Goal: Check status: Check status

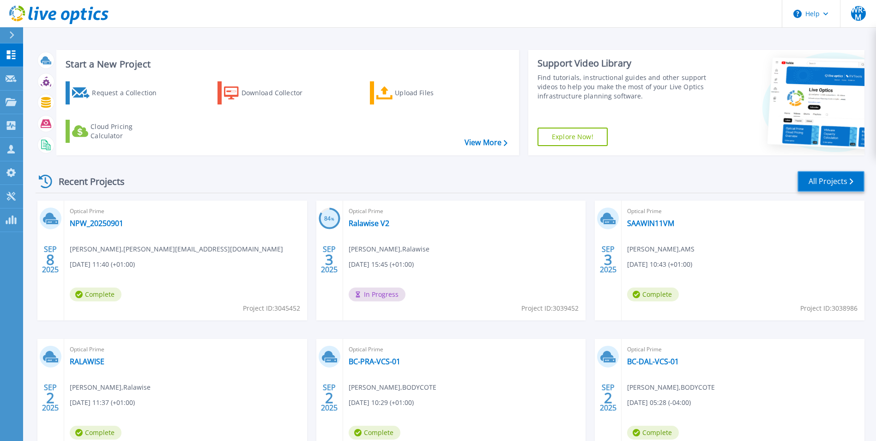
click at [823, 181] on link "All Projects" at bounding box center [831, 181] width 67 height 21
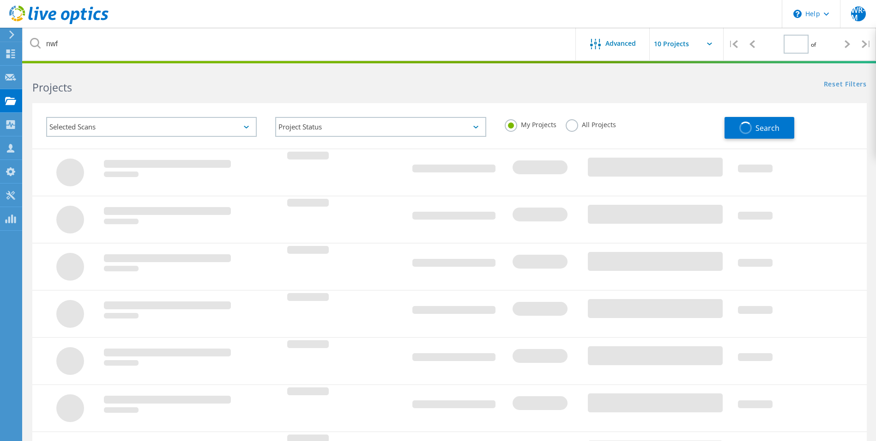
type input "1"
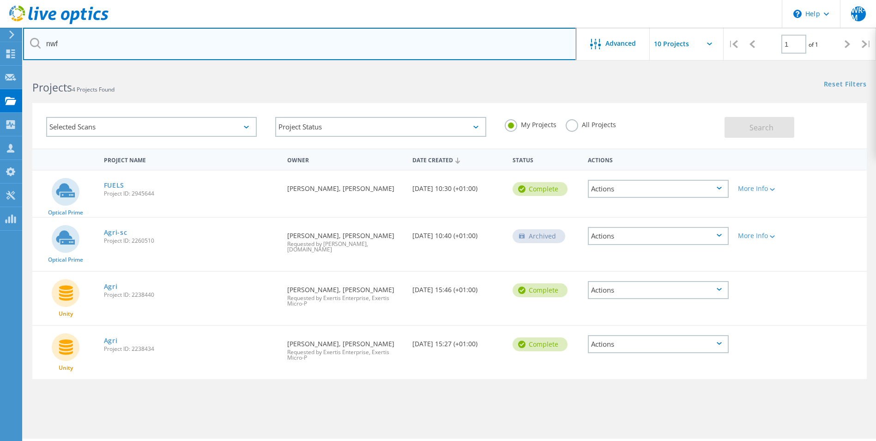
click at [95, 39] on input "nwf" at bounding box center [299, 44] width 553 height 32
type input "n"
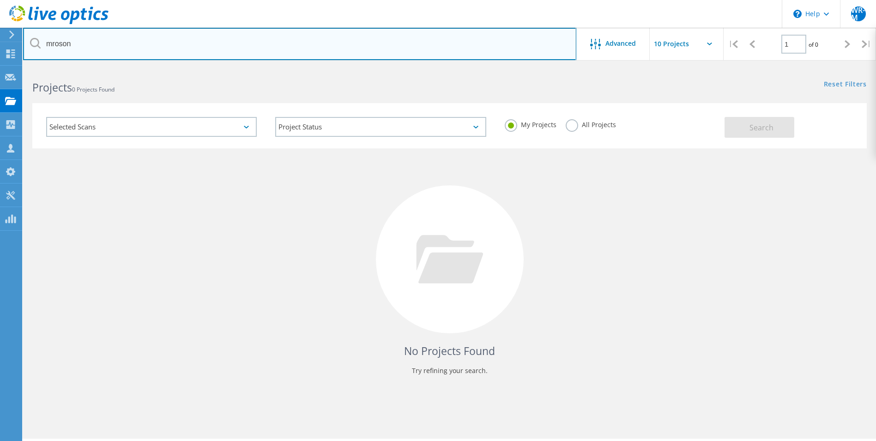
drag, startPoint x: 79, startPoint y: 41, endPoint x: 25, endPoint y: 40, distance: 54.5
click at [25, 40] on input "mroson" at bounding box center [299, 44] width 553 height 32
type input "morson"
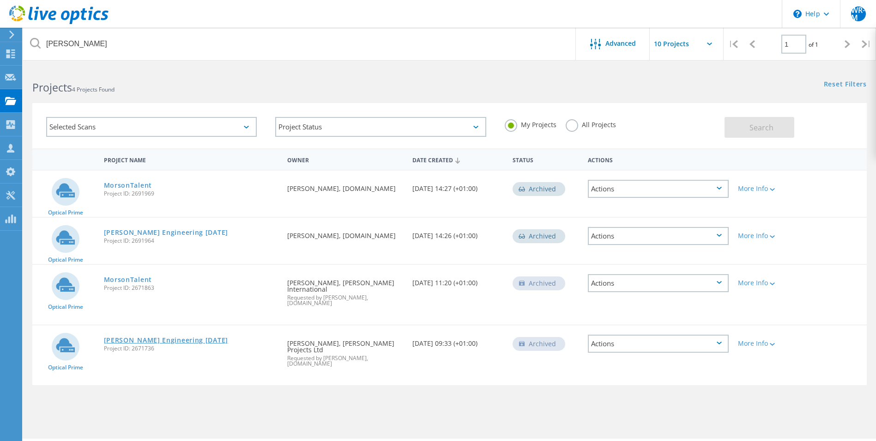
click at [175, 337] on link "Morson Engineering 01-10-2024" at bounding box center [166, 340] width 124 height 6
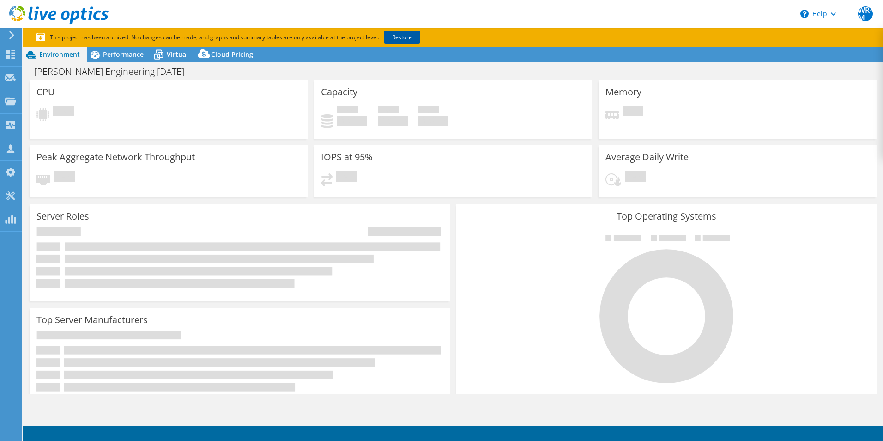
select select "USD"
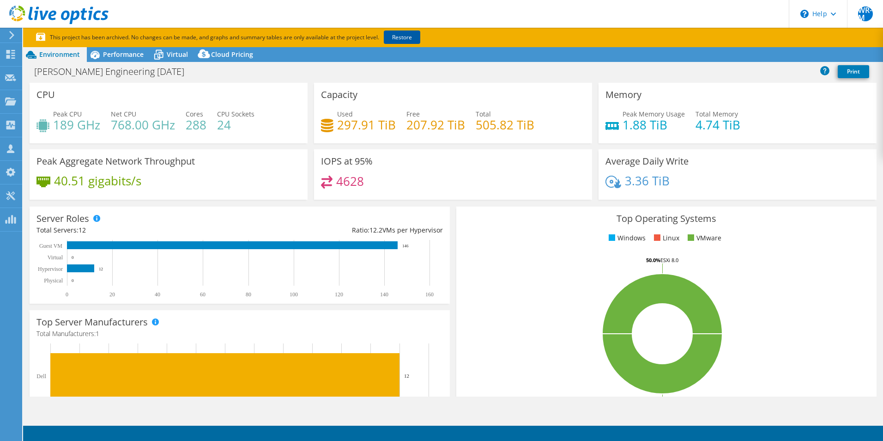
click at [405, 41] on link "Restore" at bounding box center [402, 36] width 36 height 13
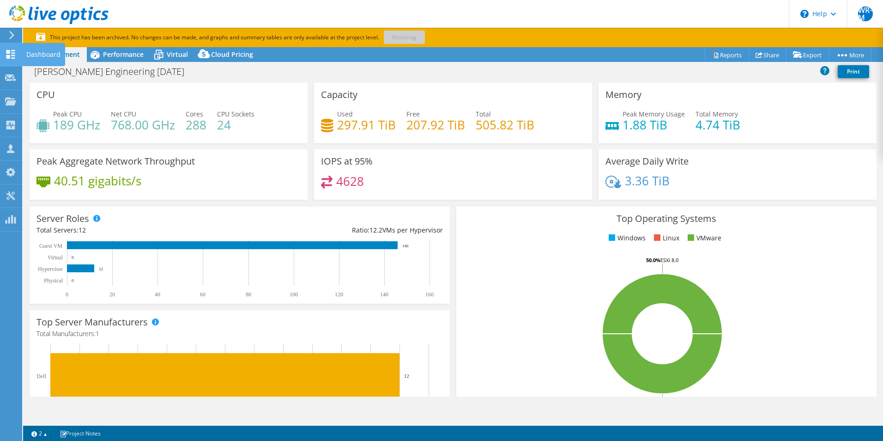
click at [9, 59] on div at bounding box center [10, 55] width 11 height 10
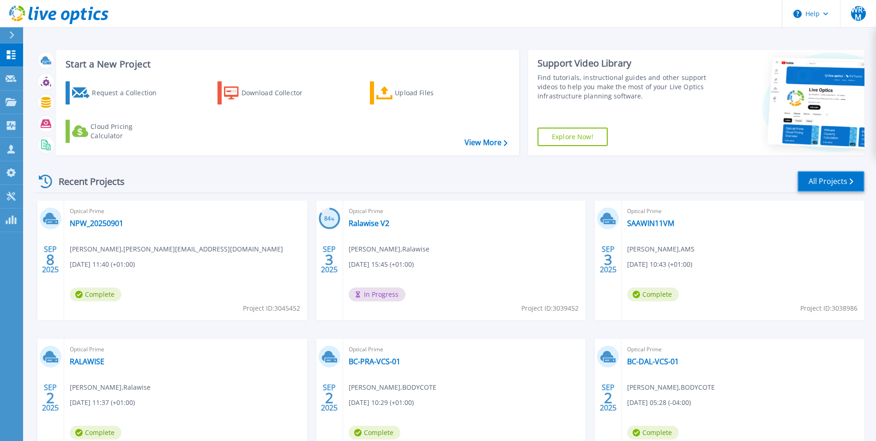
click at [801, 181] on link "All Projects" at bounding box center [831, 181] width 67 height 21
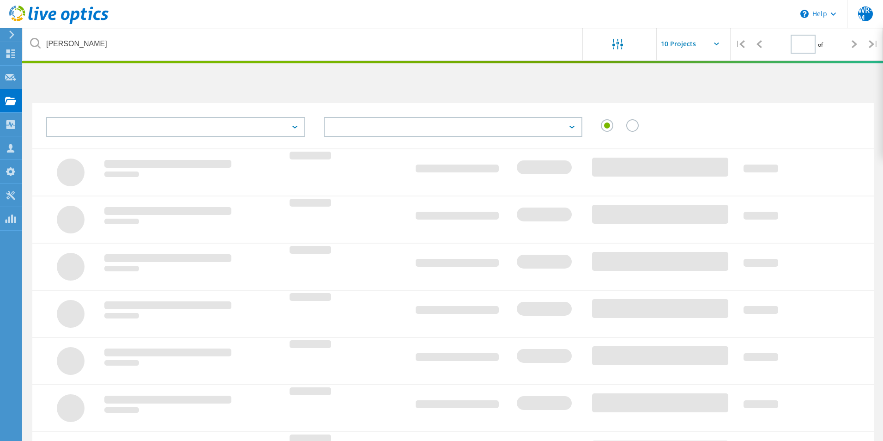
type input "1"
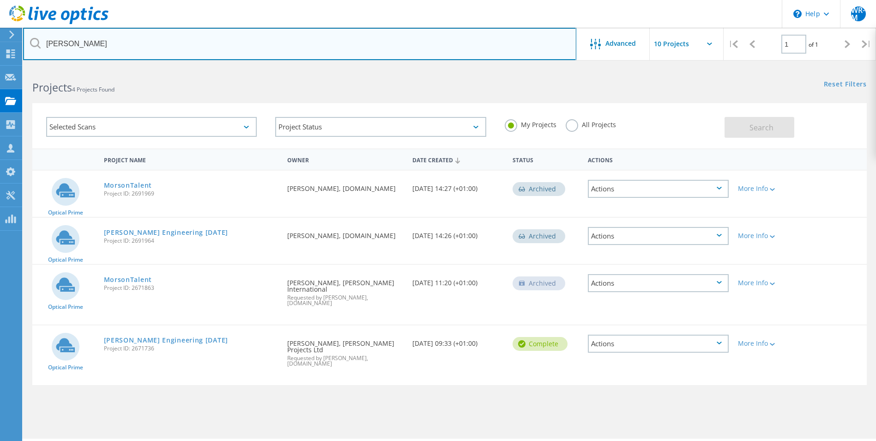
click at [201, 43] on input "morson" at bounding box center [299, 44] width 553 height 32
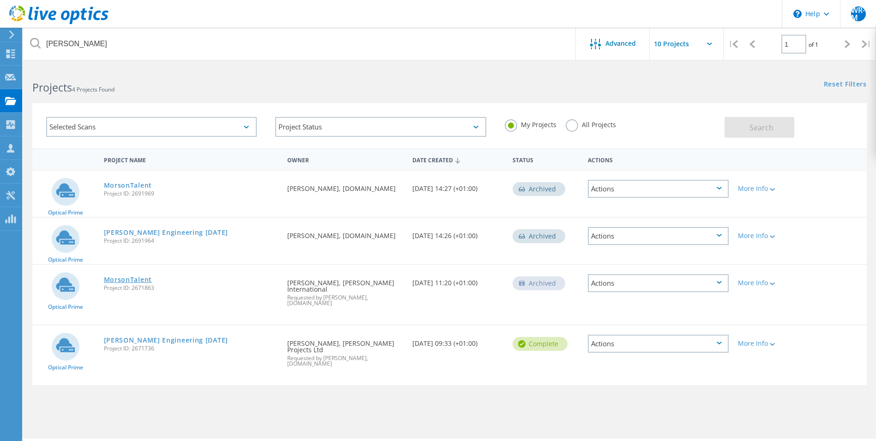
click at [126, 276] on link "MorsonTalent" at bounding box center [128, 279] width 48 height 6
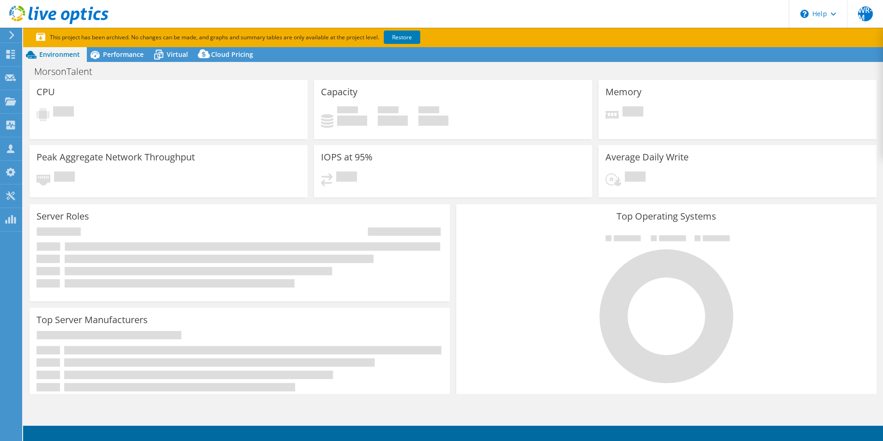
select select "USD"
